Goal: Task Accomplishment & Management: Use online tool/utility

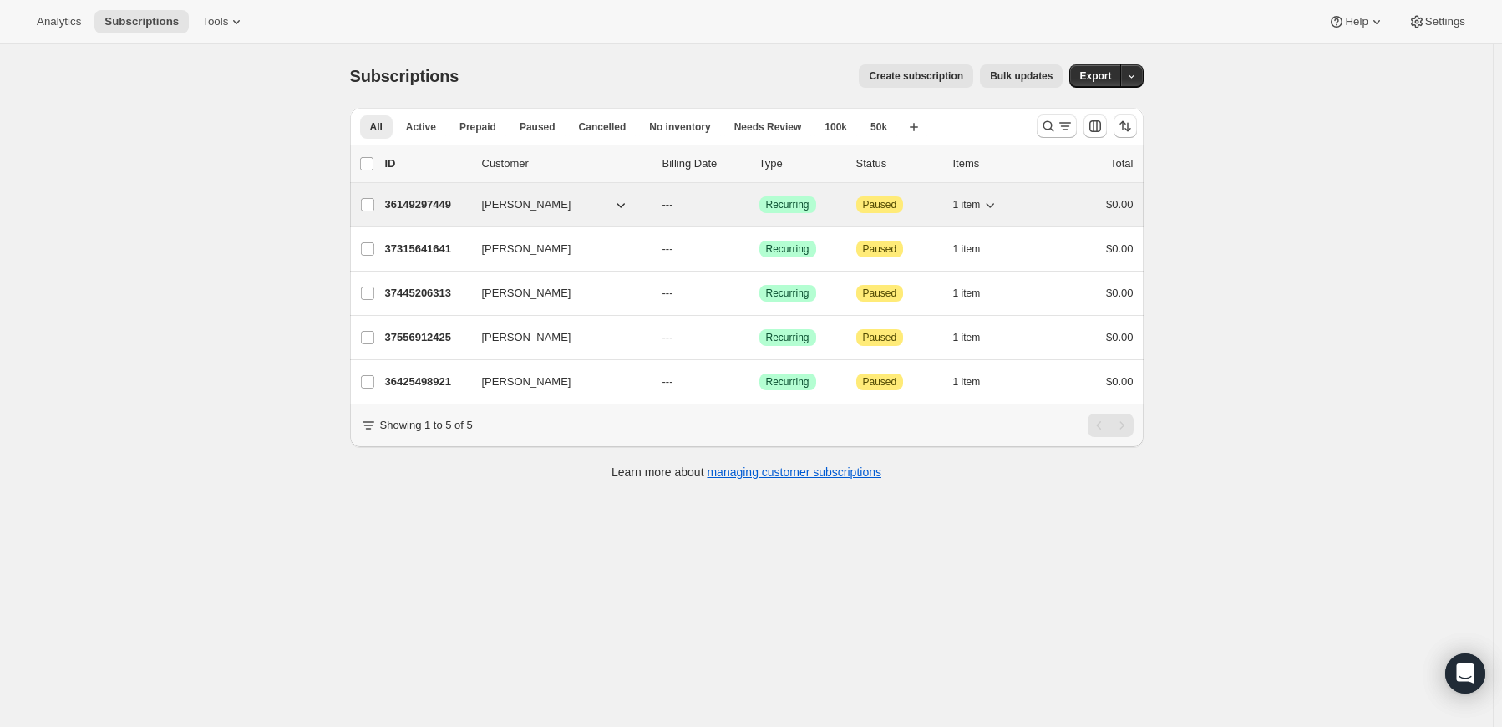
click at [501, 202] on span "[PERSON_NAME]" at bounding box center [526, 204] width 89 height 17
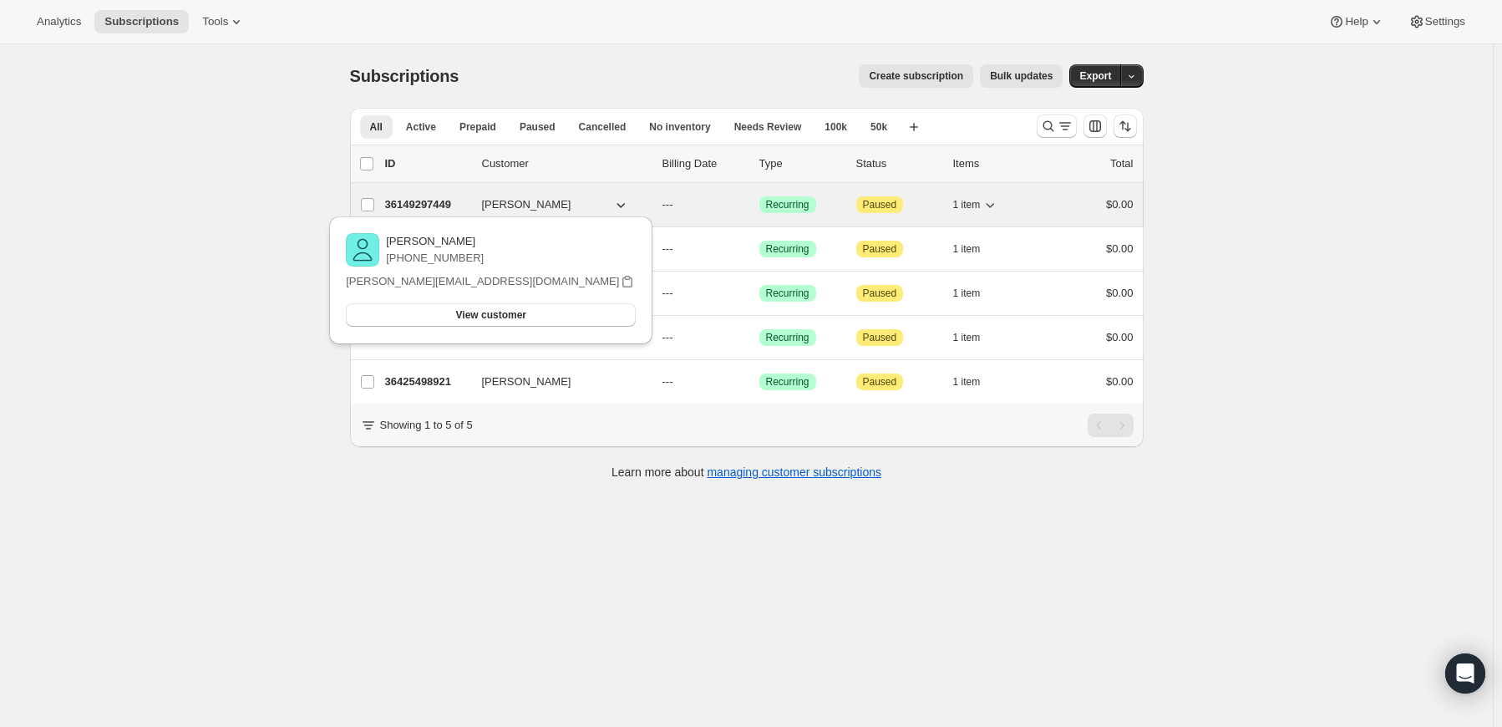
click at [421, 205] on p "36149297449" at bounding box center [427, 204] width 84 height 17
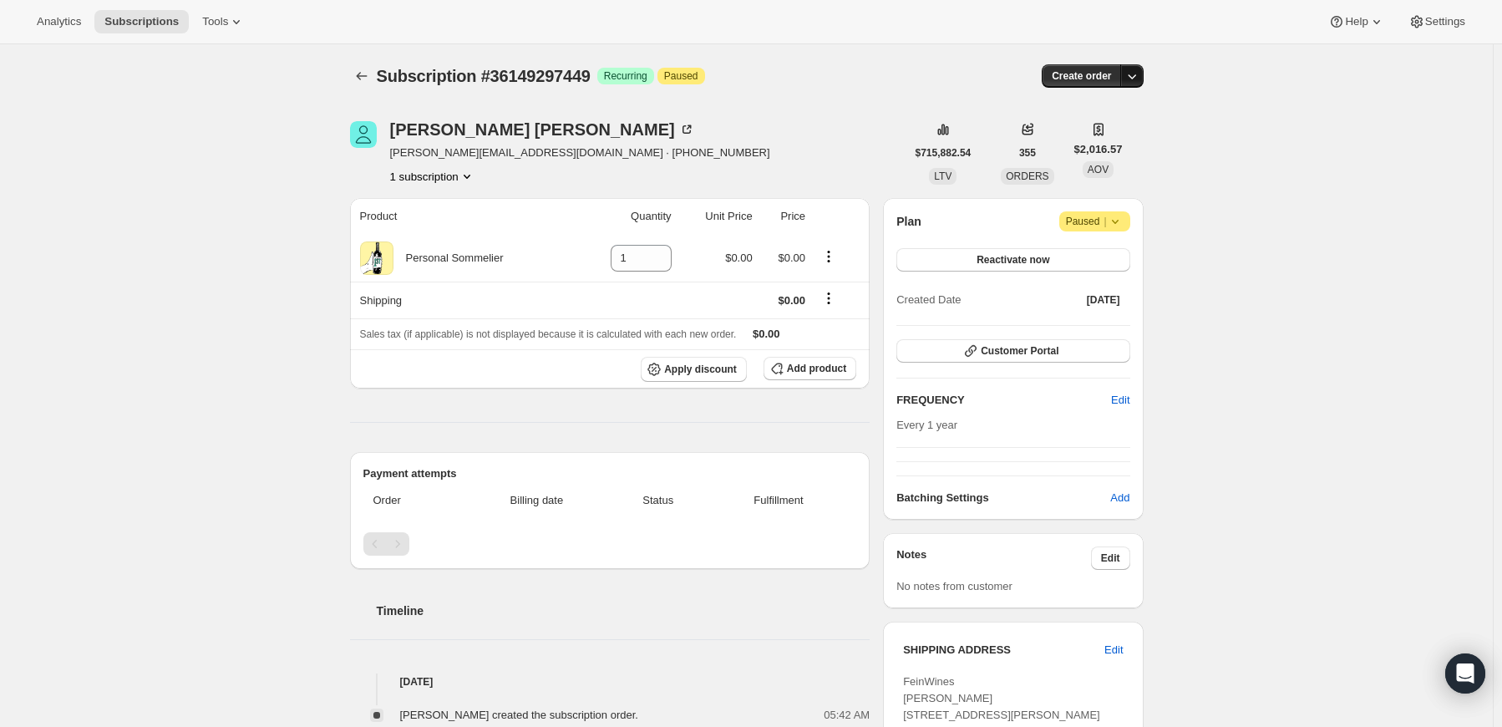
click at [1136, 71] on icon "button" at bounding box center [1132, 76] width 17 height 17
click at [1099, 136] on span "Create custom one-time order" at bounding box center [1065, 138] width 145 height 13
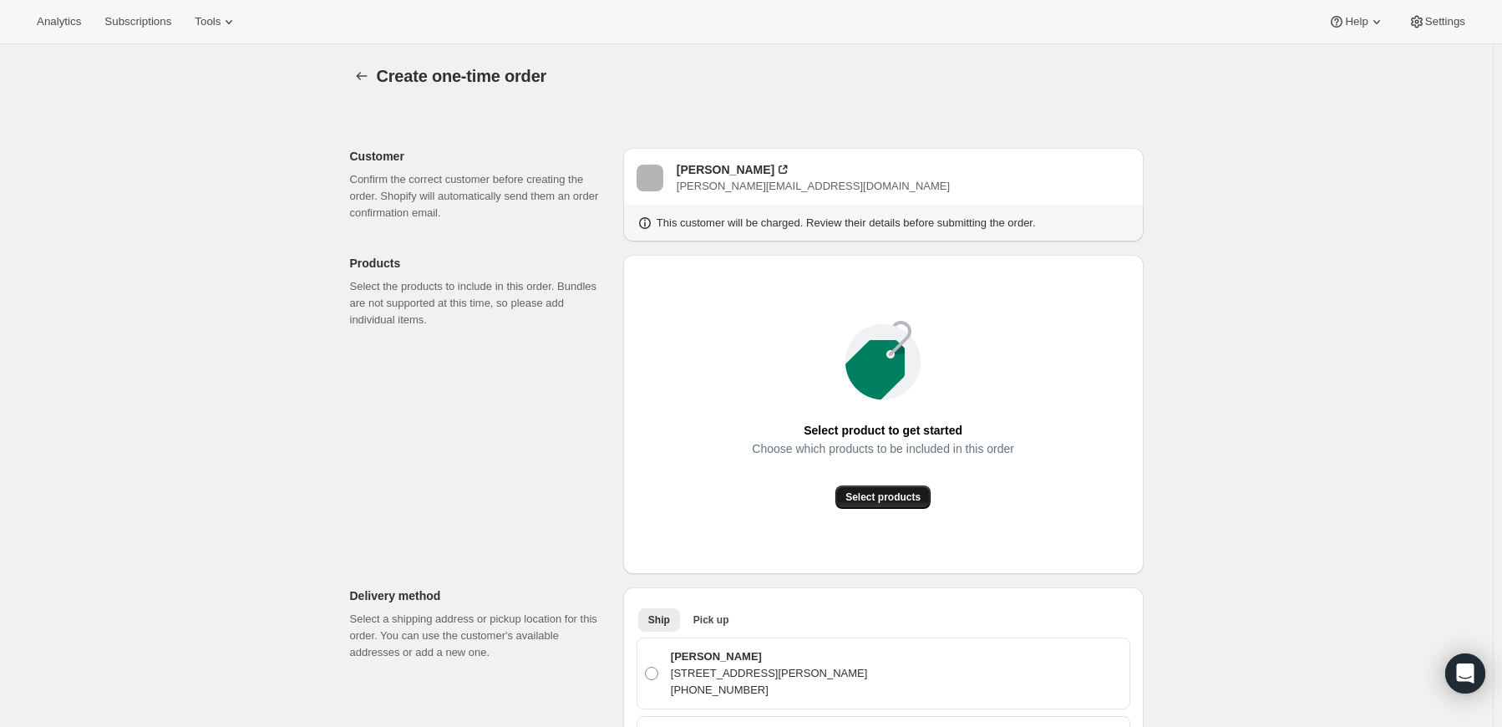
click at [893, 500] on span "Select products" at bounding box center [882, 496] width 75 height 13
